Goal: Check status: Check status

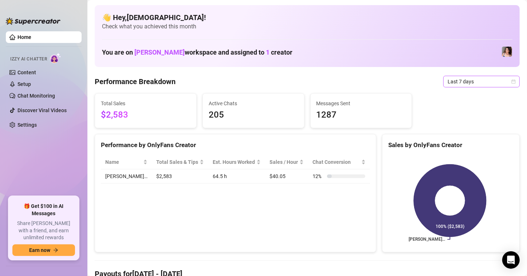
click at [483, 76] on span "Last 7 days" at bounding box center [482, 81] width 68 height 11
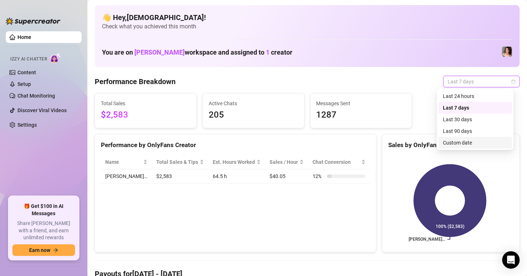
click at [458, 144] on div "Custom date" at bounding box center [475, 143] width 65 height 8
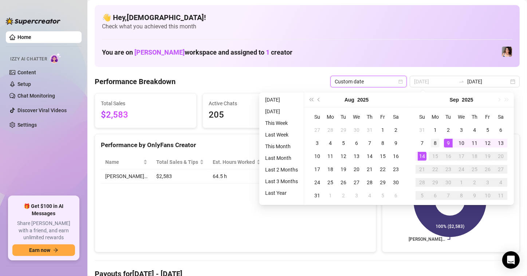
type input "2025-09-08"
click at [438, 141] on div "8" at bounding box center [435, 143] width 9 height 9
click at [421, 157] on div "14" at bounding box center [422, 156] width 9 height 9
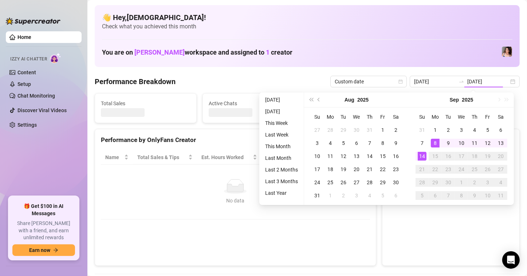
type input "2025-09-08"
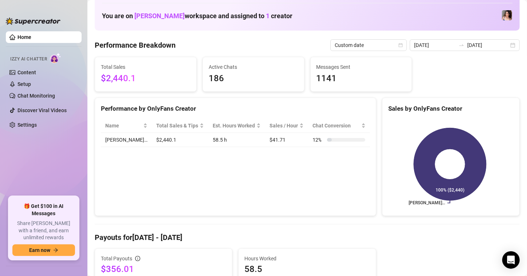
scroll to position [255, 0]
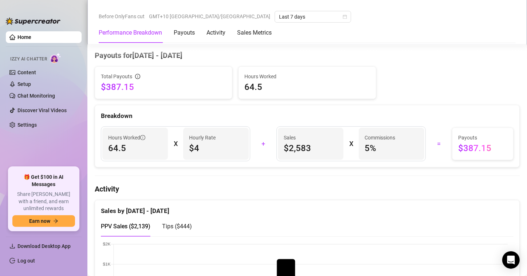
scroll to position [73, 0]
